Goal: Task Accomplishment & Management: Manage account settings

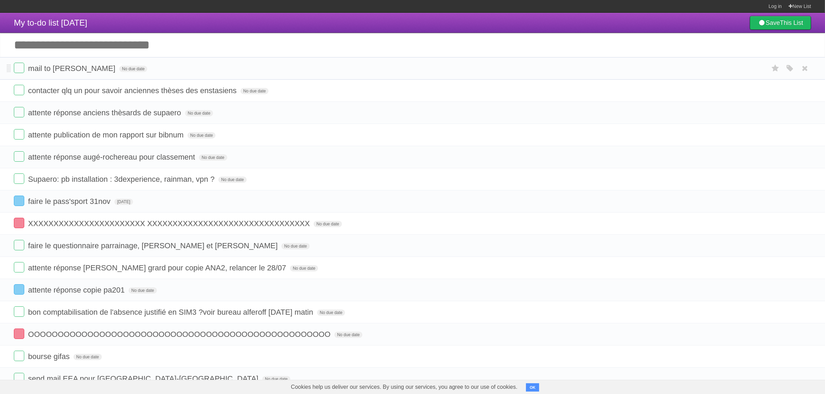
click at [38, 68] on span "mail to [PERSON_NAME]" at bounding box center [72, 68] width 89 height 9
type input "**********"
